Goal: Obtain resource: Download file/media

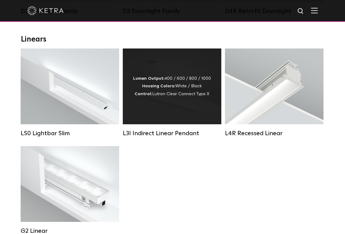
scroll to position [212, 0]
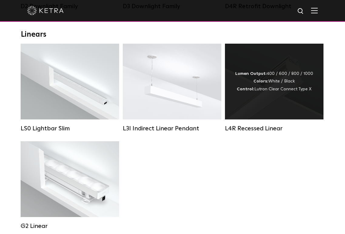
click at [260, 72] on div "Lumen Output: 400 / 600 / 800 / 1000 Colors: White / Black Control: Lutron Clea…" at bounding box center [274, 82] width 98 height 76
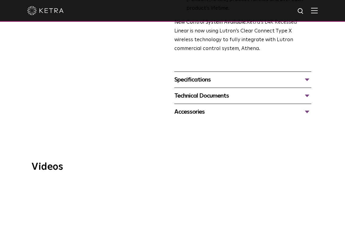
scroll to position [273, 0]
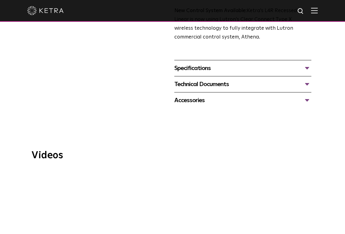
click at [309, 63] on div "Specifications" at bounding box center [242, 68] width 137 height 10
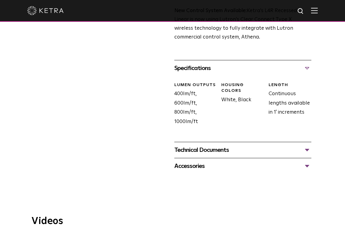
click at [310, 145] on div "Technical Documents" at bounding box center [242, 150] width 137 height 10
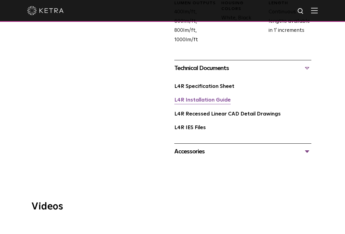
scroll to position [363, 0]
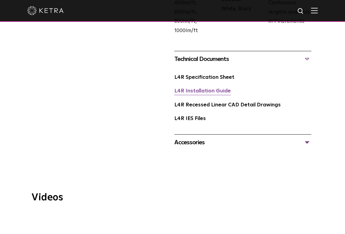
click at [211, 88] on link "L4R Installation Guide" at bounding box center [202, 90] width 56 height 5
